Goal: Find specific page/section: Find specific page/section

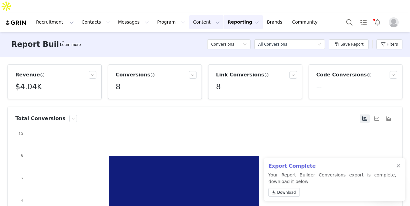
scroll to position [56, 0]
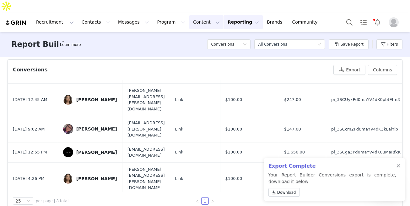
click at [196, 15] on button "Content Content" at bounding box center [206, 22] width 34 height 14
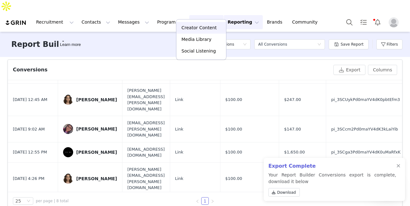
click at [192, 25] on p "Creator Content" at bounding box center [199, 28] width 35 height 7
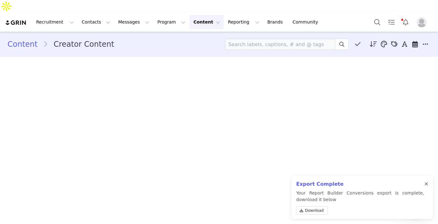
click at [410, 182] on div at bounding box center [426, 184] width 4 height 5
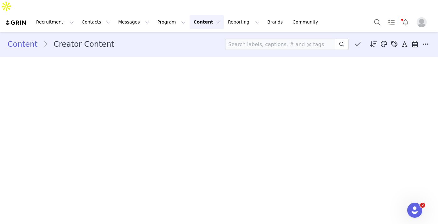
click at [197, 39] on div "Content Creator Content Descending order, go ascending . Relevance Like Count C…" at bounding box center [219, 44] width 423 height 11
click at [150, 39] on div "Content Creator Content Descending order, go ascending . Relevance Like Count C…" at bounding box center [219, 44] width 423 height 11
click at [203, 39] on div "Content Creator Content Descending order, go ascending . Relevance Like Count C…" at bounding box center [219, 44] width 423 height 11
click at [189, 15] on button "Content Content" at bounding box center [206, 22] width 34 height 14
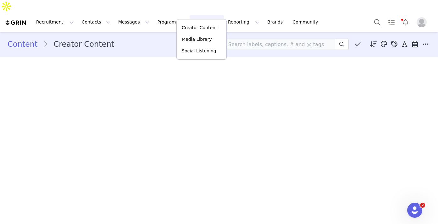
click at [189, 15] on button "Content Content" at bounding box center [206, 22] width 34 height 14
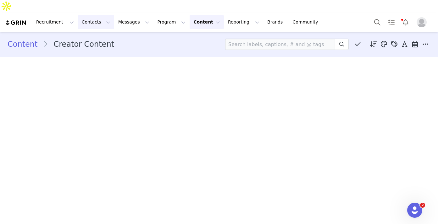
click at [94, 15] on button "Contacts Contacts" at bounding box center [96, 22] width 36 height 14
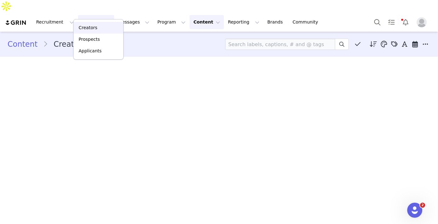
click at [91, 28] on p "Creators" at bounding box center [88, 28] width 19 height 7
